Goal: Information Seeking & Learning: Find specific fact

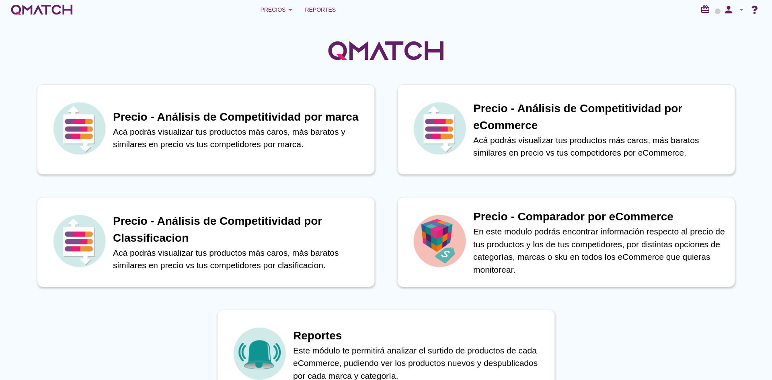
click at [209, 31] on div at bounding box center [386, 46] width 772 height 54
click at [274, 6] on div "Precios arrow_drop_down" at bounding box center [277, 10] width 35 height 10
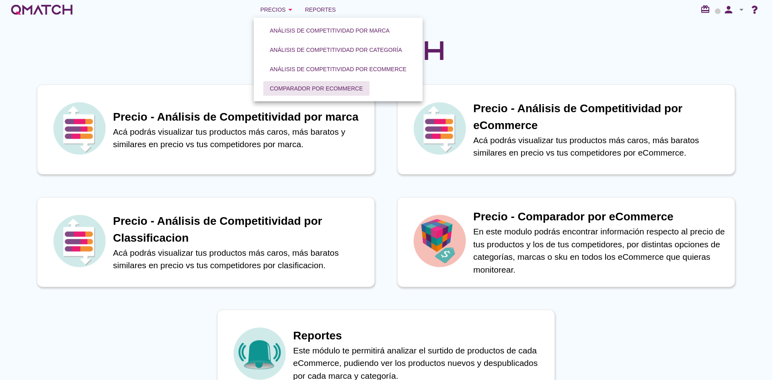
click at [293, 89] on div "Comparador por eCommerce" at bounding box center [316, 88] width 93 height 8
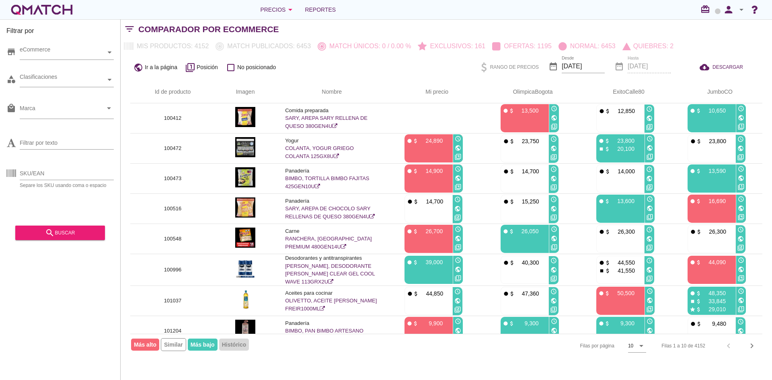
click at [71, 181] on div "SKU/EAN Separe los SKU usando coma o espacio" at bounding box center [67, 177] width 94 height 21
click at [74, 174] on input "SKU/EAN" at bounding box center [67, 173] width 94 height 13
type input "7105"
click at [67, 220] on div "search buscar" at bounding box center [60, 230] width 90 height 20
click at [63, 224] on div "search buscar" at bounding box center [60, 230] width 90 height 20
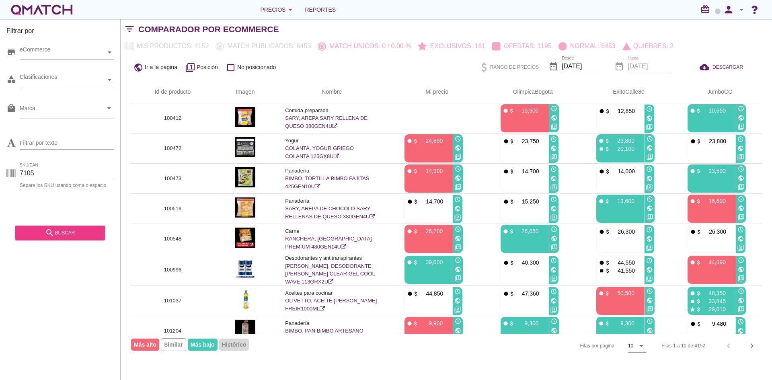
click at [51, 226] on button "search buscar" at bounding box center [60, 232] width 90 height 14
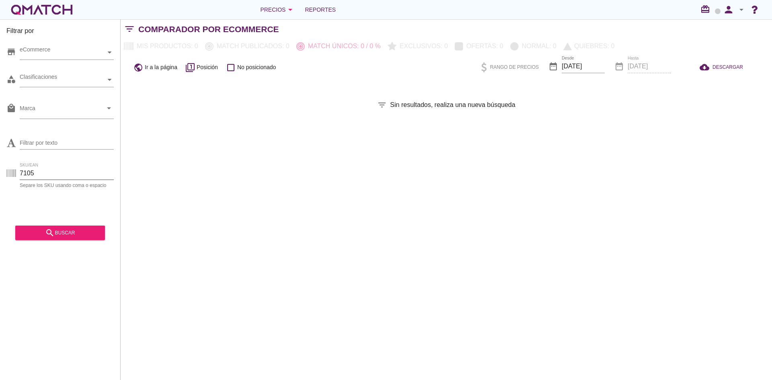
drag, startPoint x: 49, startPoint y: 174, endPoint x: 2, endPoint y: 167, distance: 47.1
click at [5, 168] on div "Filtrar por store eCommerce category Clasificaciones local_mall Marca arrow_dro…" at bounding box center [60, 199] width 121 height 360
click at [72, 175] on input "SKU/EAN" at bounding box center [67, 173] width 94 height 13
type input "100472"
click at [59, 229] on div "search buscar" at bounding box center [60, 233] width 77 height 10
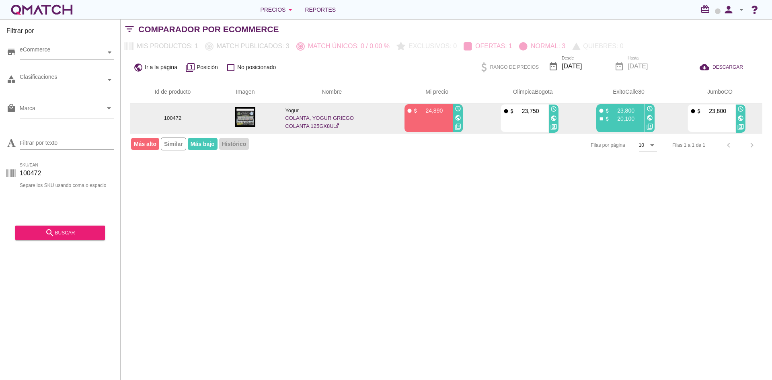
click at [304, 117] on link "COLANTA, YOGUR GRIEGO COLANTA 125GX8U" at bounding box center [319, 122] width 69 height 14
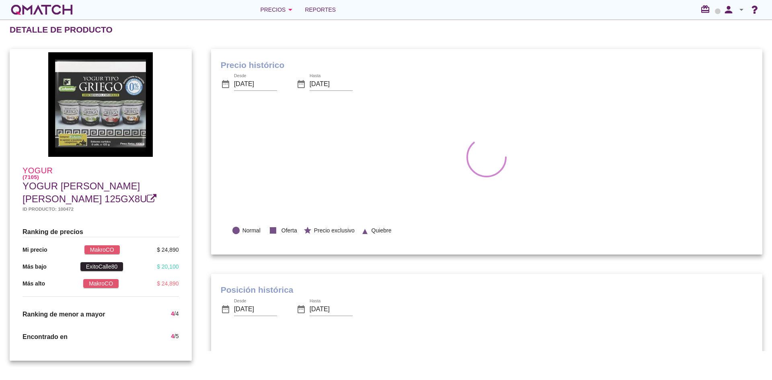
click at [454, 84] on div "date_range Desde 2025-08-08 date_range Hasta 2025-09-08" at bounding box center [387, 84] width 332 height 27
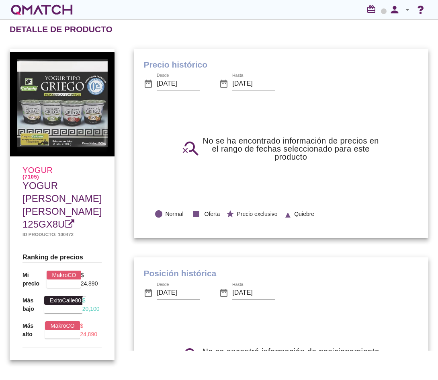
click at [336, 41] on div "Precio histórico date_range Desde 2025-08-08 date_range Hasta 2025-09-08 search…" at bounding box center [281, 143] width 314 height 209
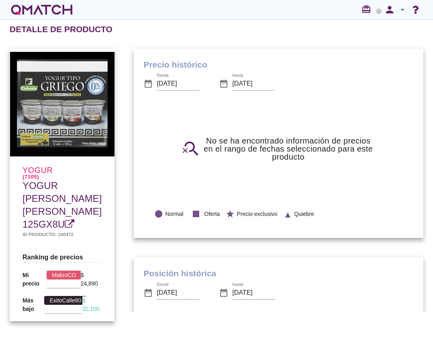
click at [67, 231] on h5 "Id producto: 100472" at bounding box center [62, 234] width 79 height 7
click at [68, 234] on h5 "Id producto: 100472" at bounding box center [62, 234] width 79 height 7
copy h5 "100472"
